Goal: Navigation & Orientation: Find specific page/section

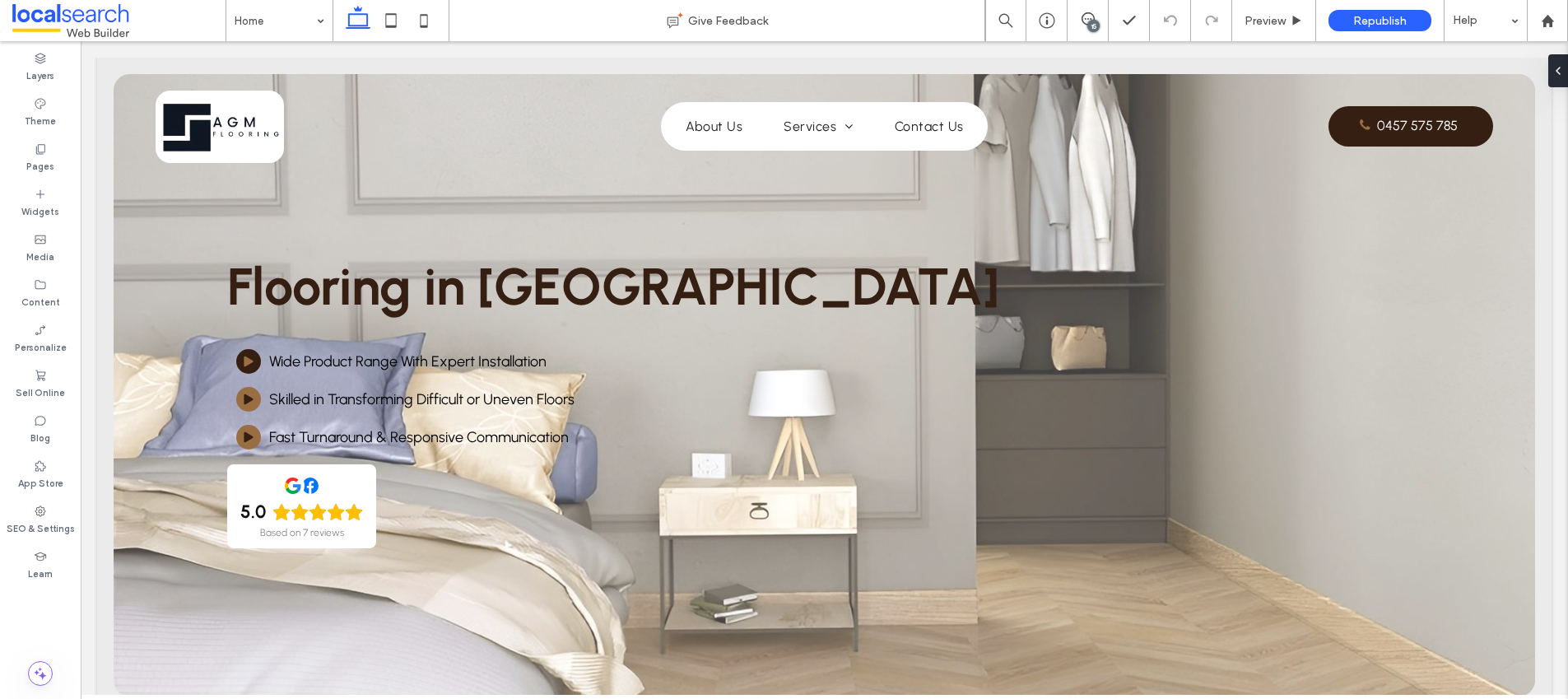
click at [1087, 21] on icon at bounding box center [1088, 19] width 13 height 13
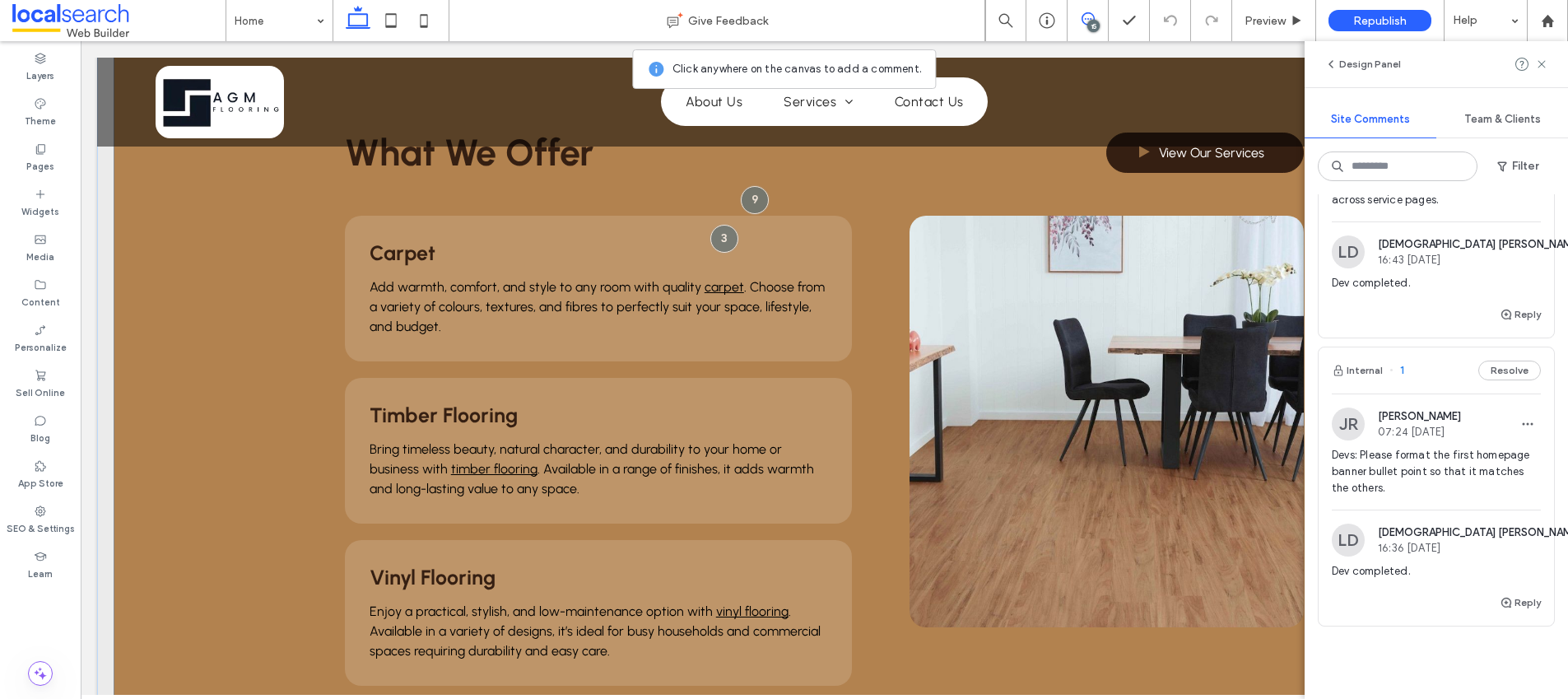
scroll to position [1339, 0]
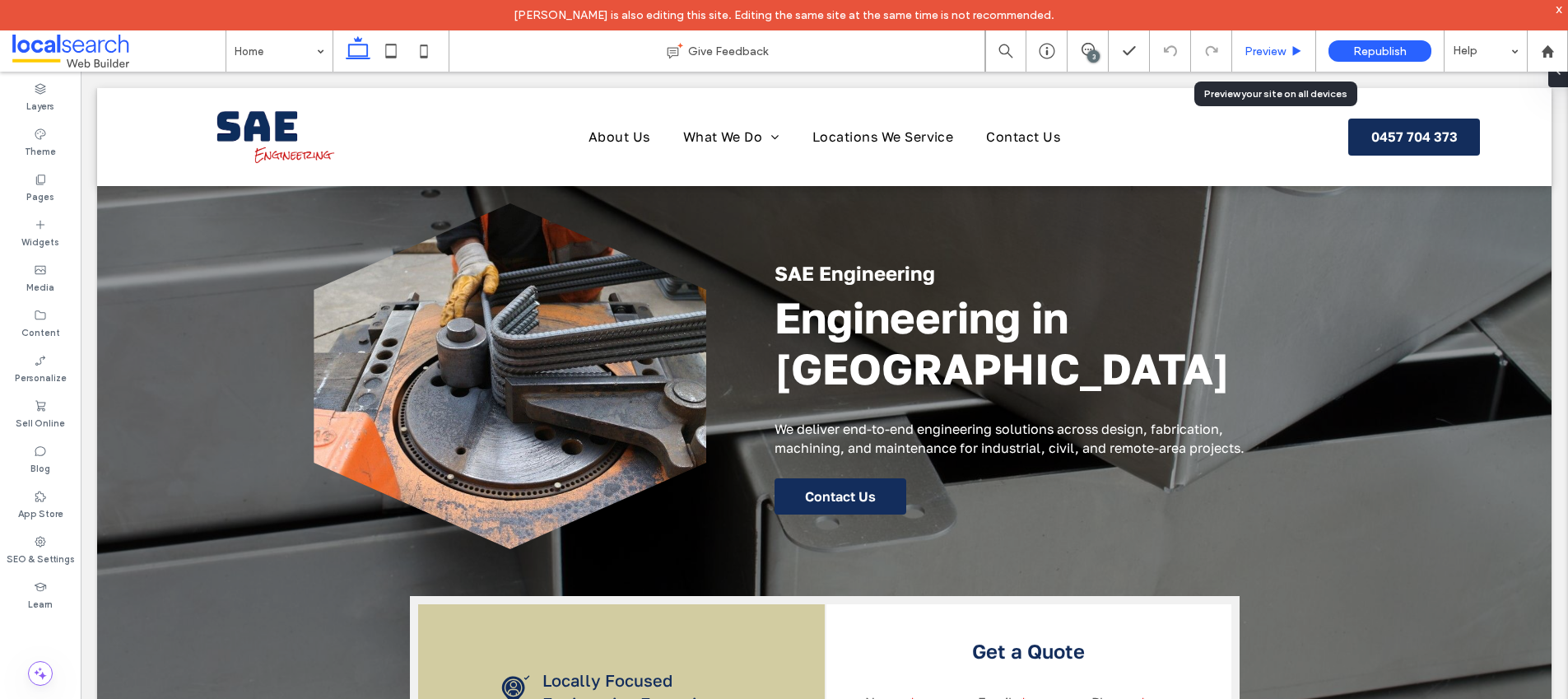
click at [1270, 54] on span "Preview" at bounding box center [1265, 51] width 41 height 14
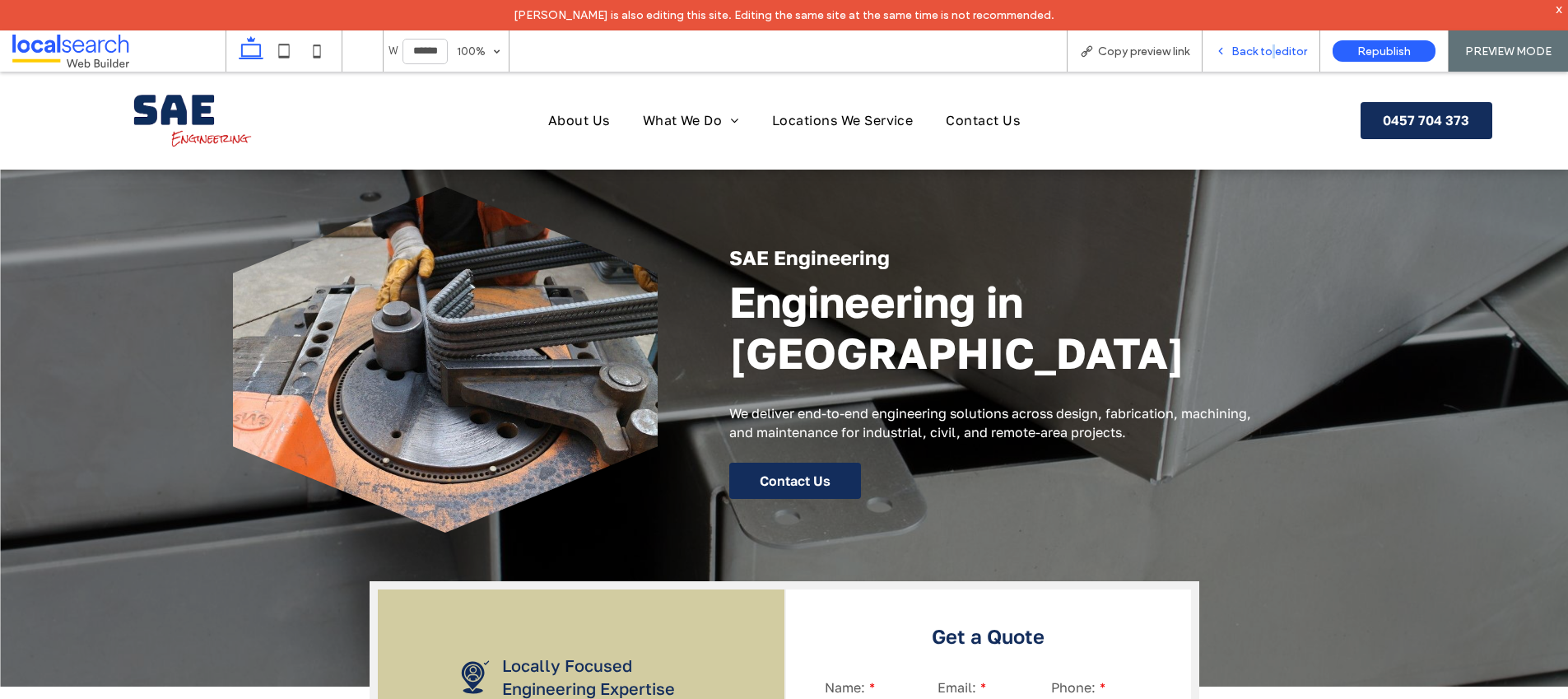
click at [1275, 48] on span "Back to editor" at bounding box center [1270, 51] width 76 height 14
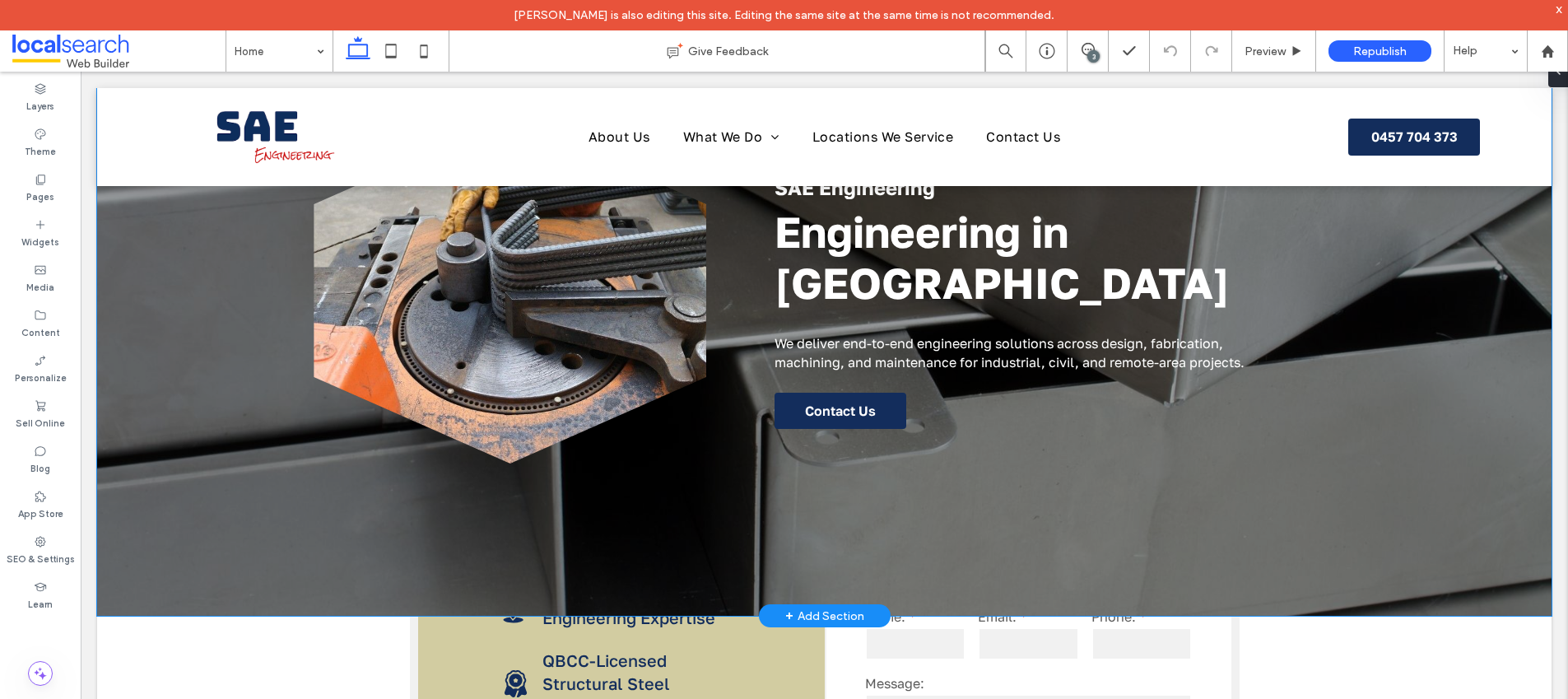
scroll to position [95, 0]
